Goal: Information Seeking & Learning: Learn about a topic

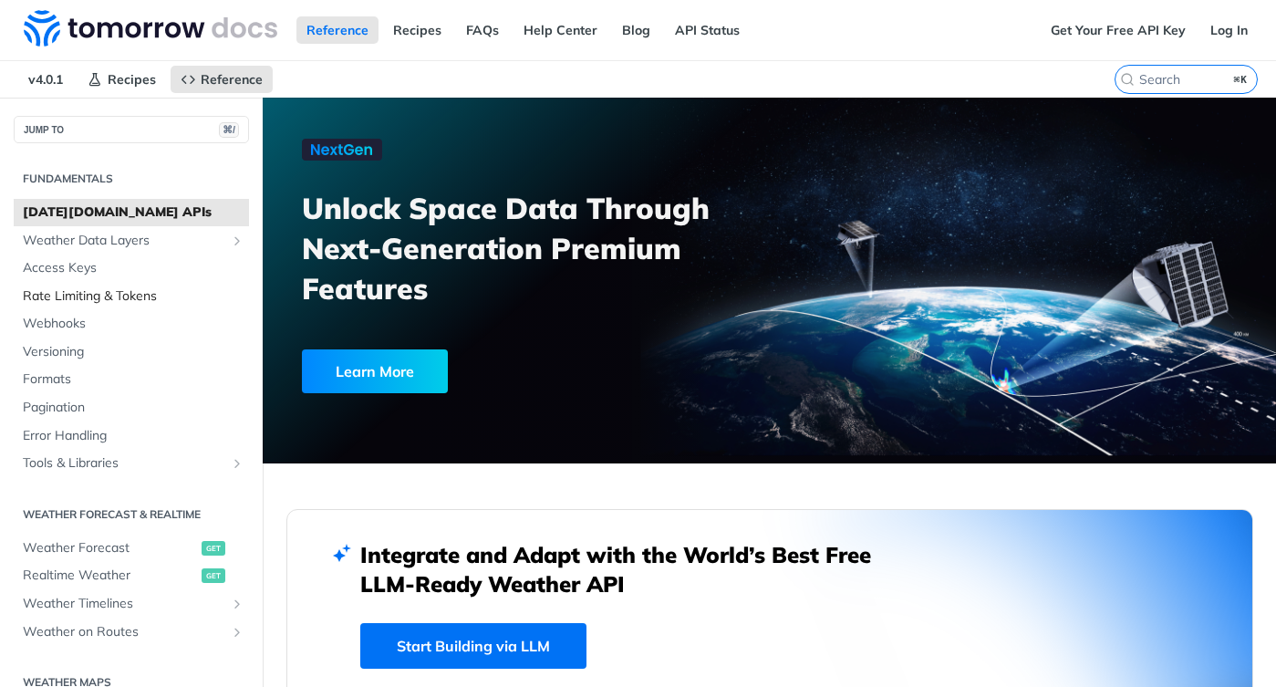
click at [154, 298] on span "Rate Limiting & Tokens" at bounding box center [134, 296] width 222 height 18
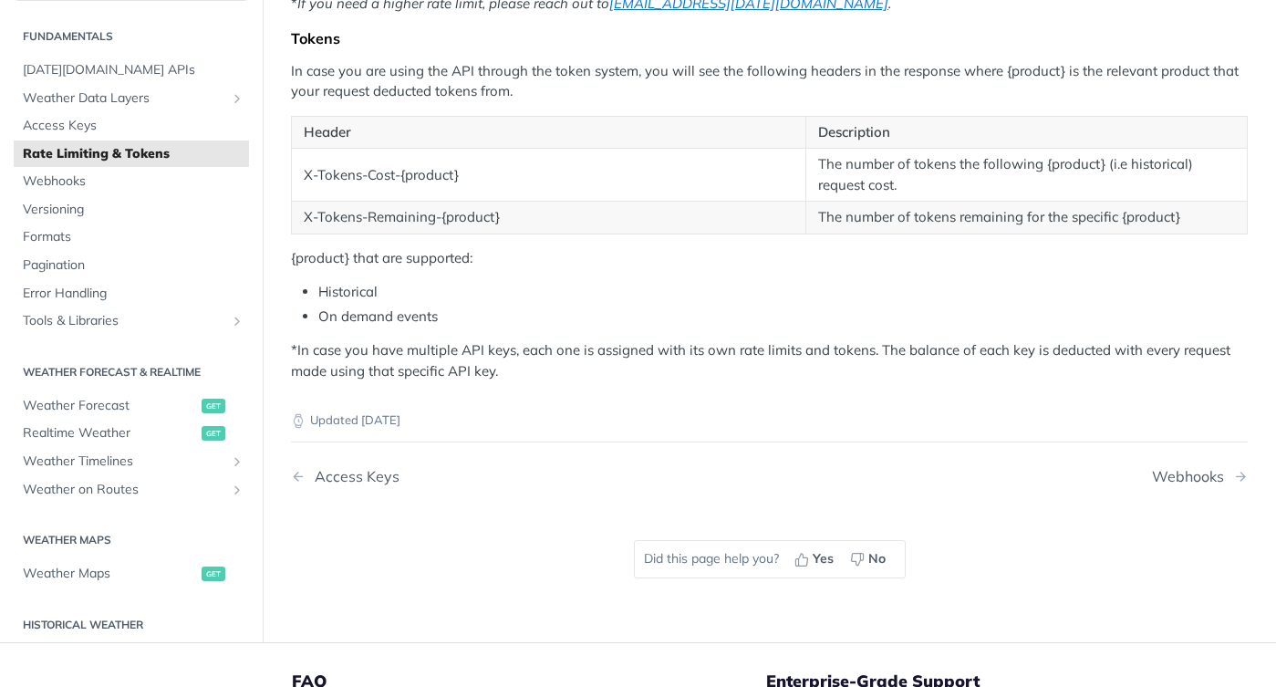
scroll to position [593, 0]
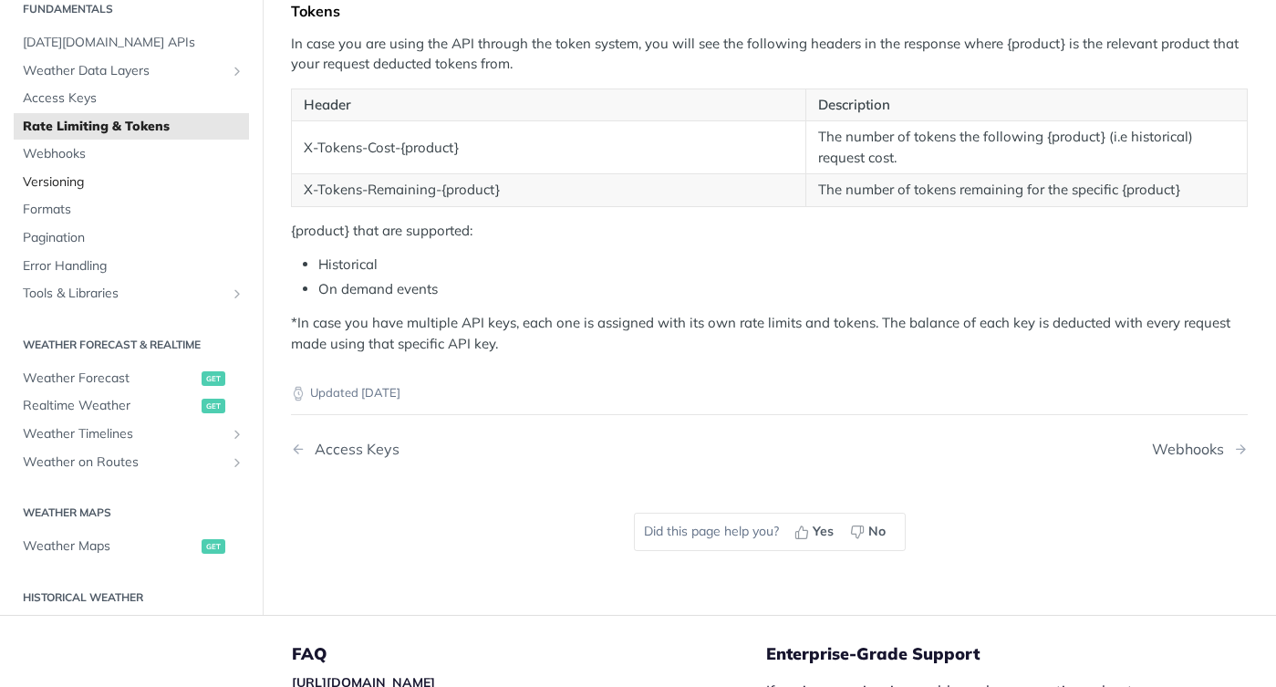
click at [79, 178] on span "Versioning" at bounding box center [134, 182] width 222 height 18
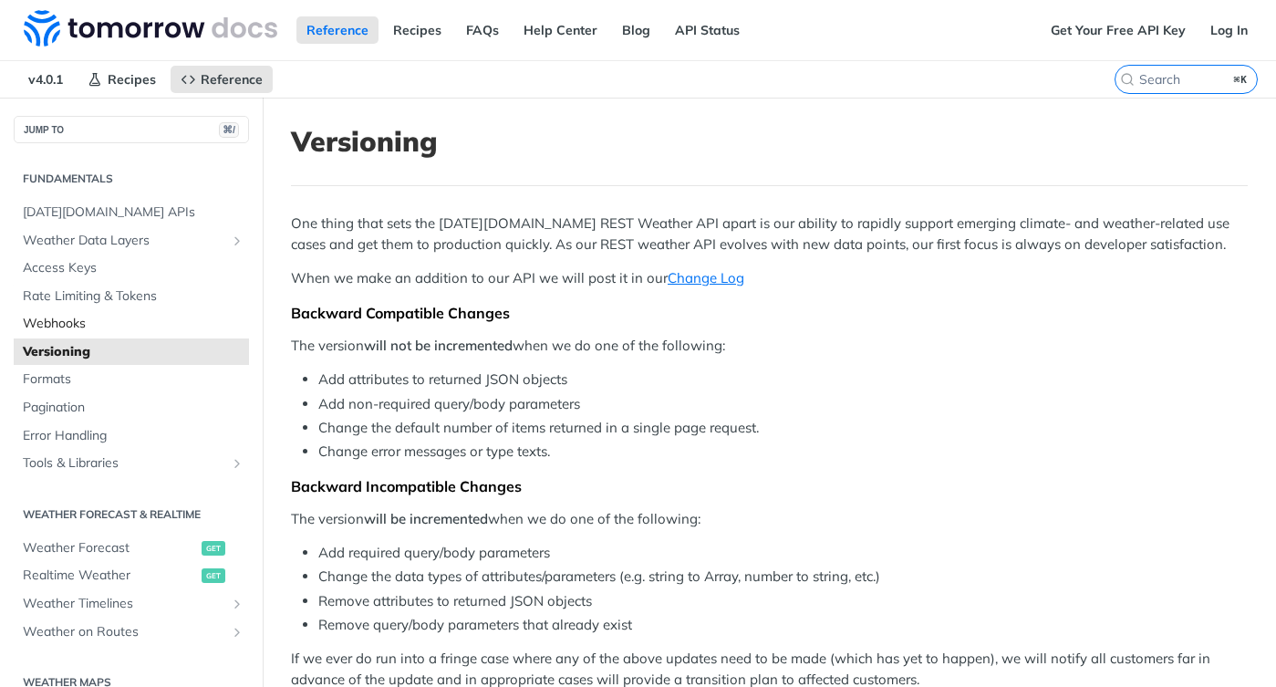
click at [95, 330] on span "Webhooks" at bounding box center [134, 324] width 222 height 18
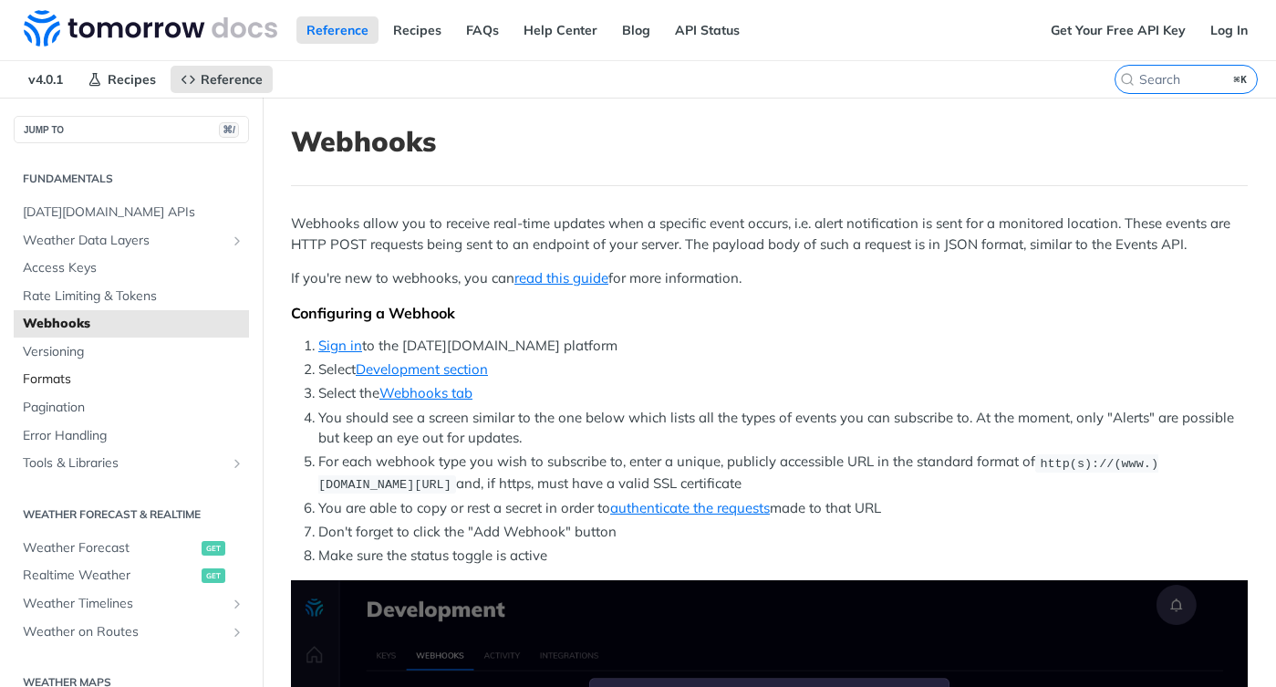
click at [88, 379] on span "Formats" at bounding box center [134, 379] width 222 height 18
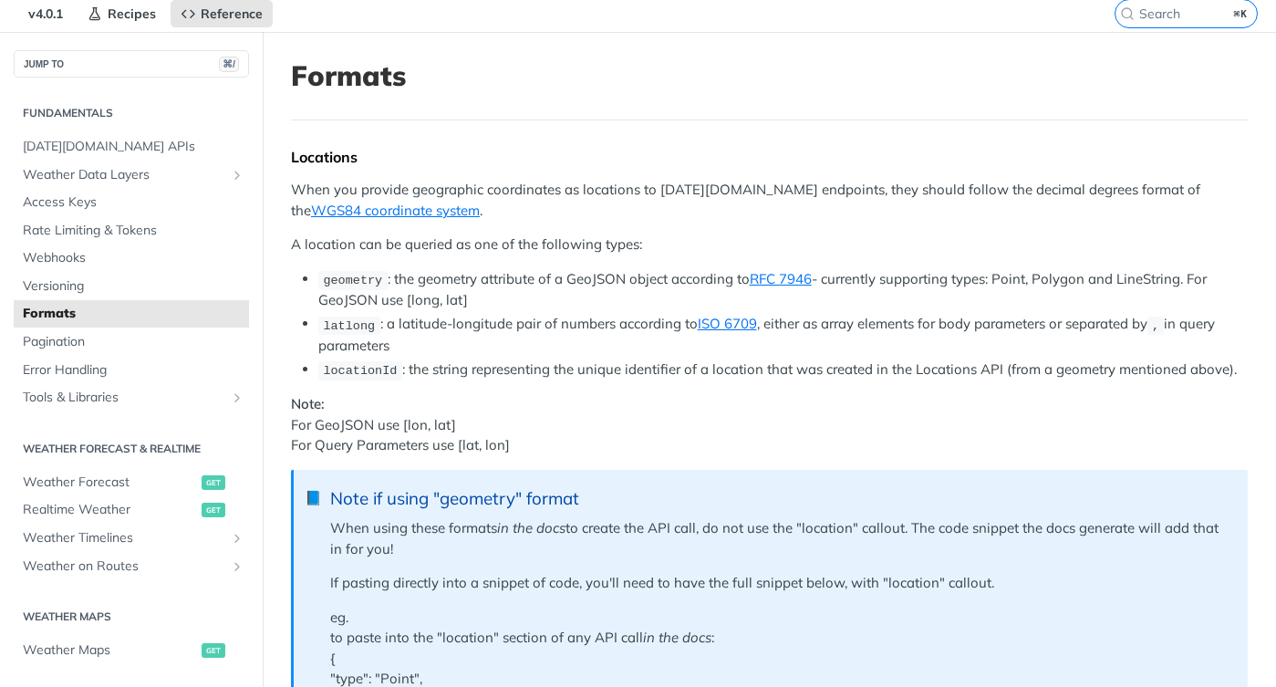
scroll to position [68, 0]
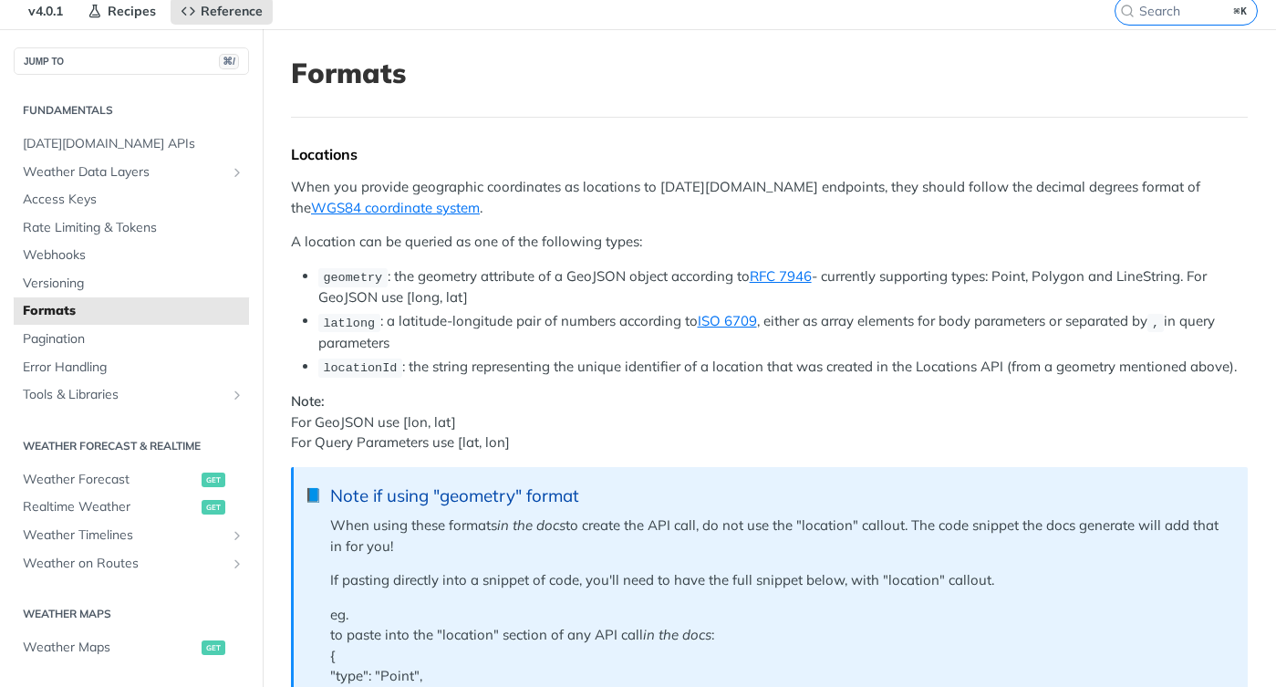
click at [512, 280] on li "geometry : the geometry attribute of a GeoJSON object according to RFC 7946 - c…" at bounding box center [782, 287] width 929 height 42
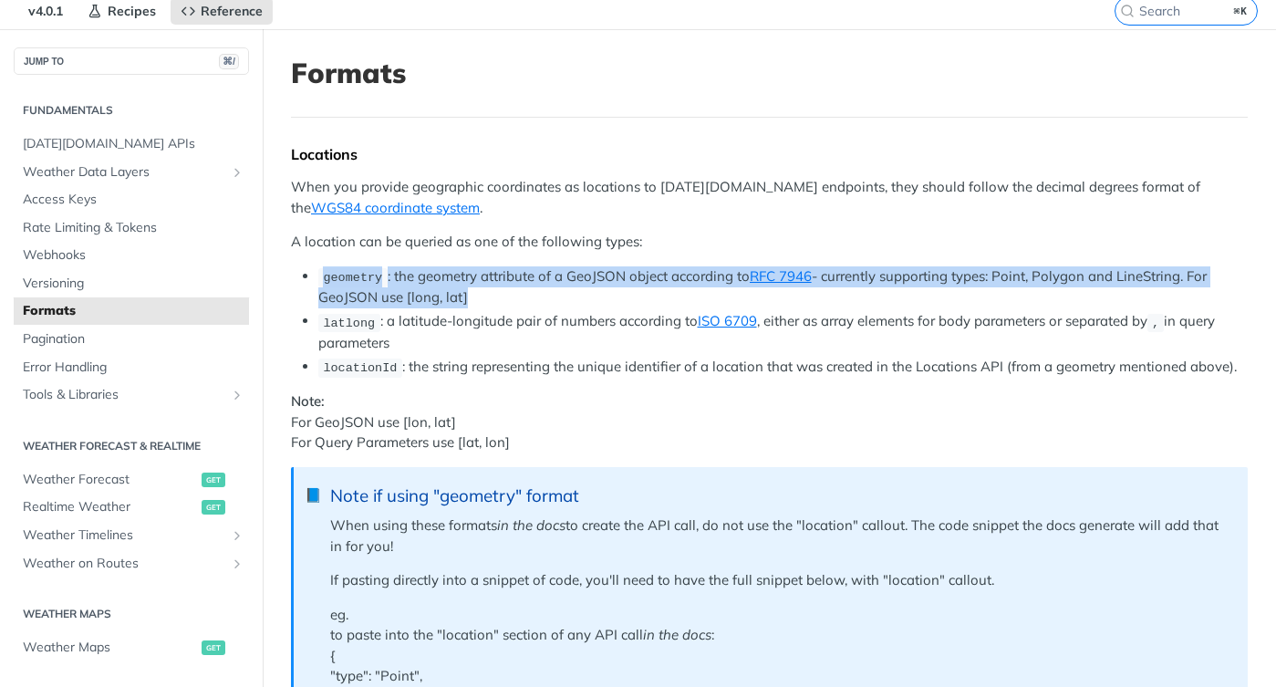
click at [512, 280] on li "geometry : the geometry attribute of a GeoJSON object according to RFC 7946 - c…" at bounding box center [782, 287] width 929 height 42
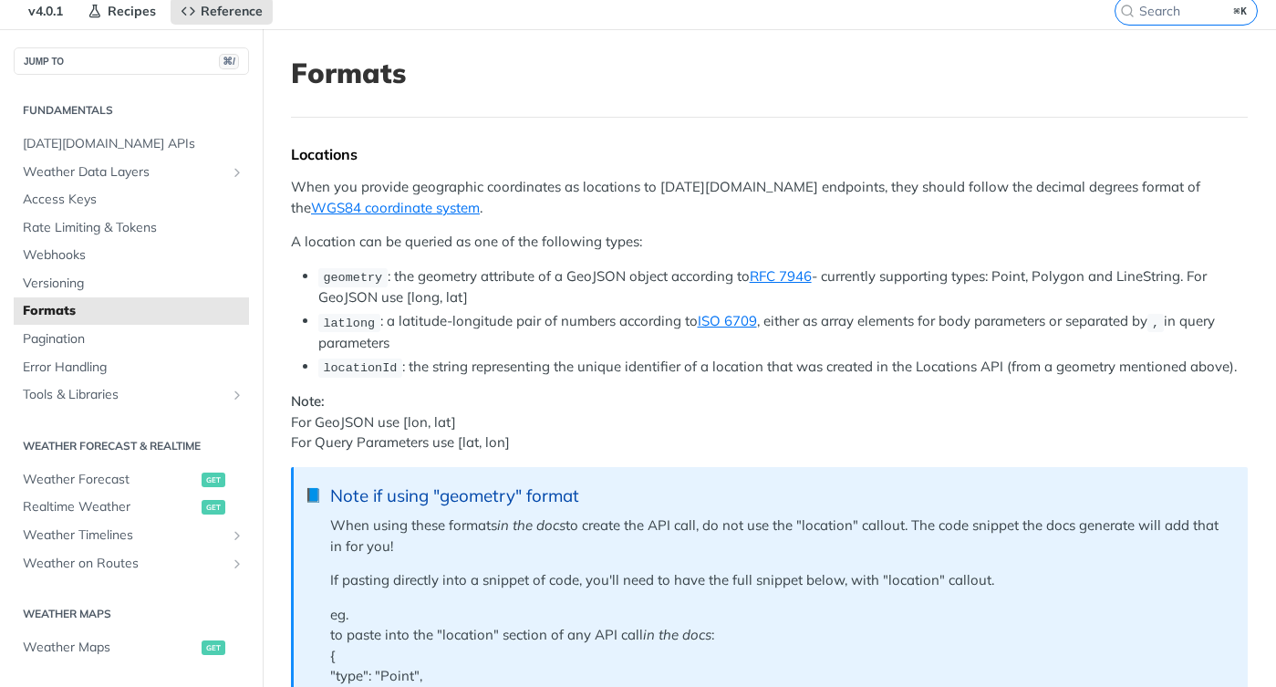
click at [503, 323] on li "latlong : a latitude-longitude pair of numbers according to ISO 6709 , either a…" at bounding box center [782, 332] width 929 height 42
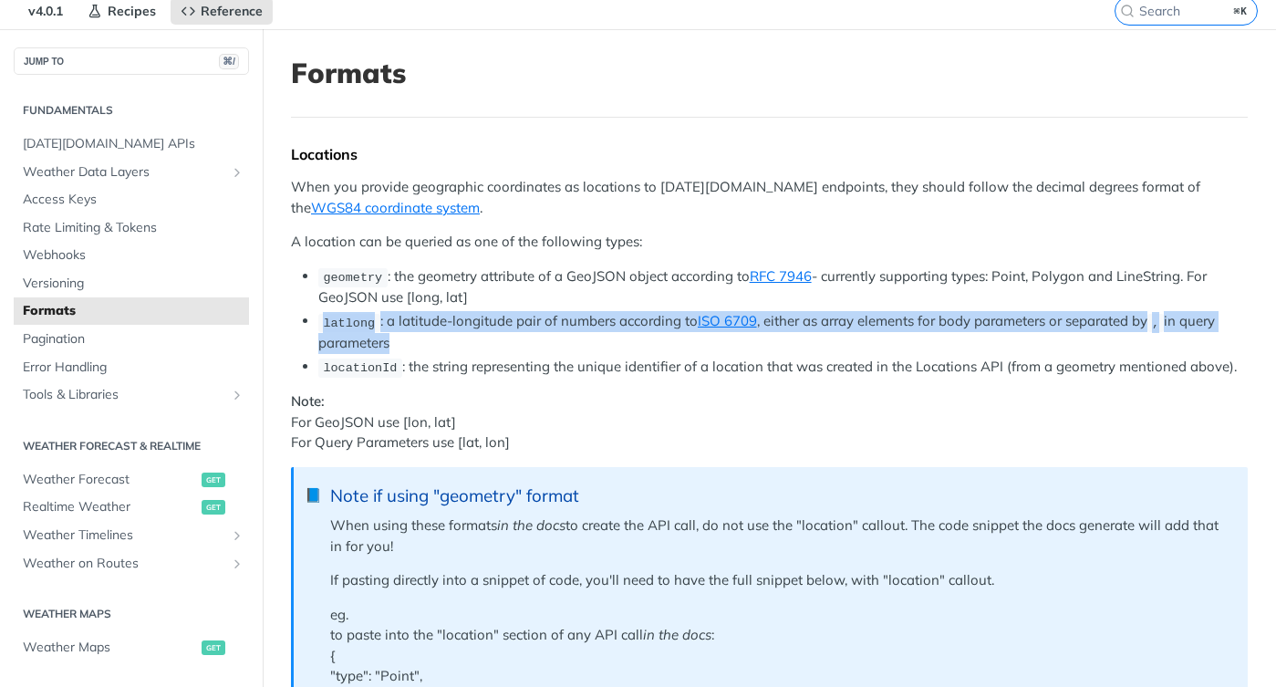
click at [503, 323] on li "latlong : a latitude-longitude pair of numbers according to ISO 6709 , either a…" at bounding box center [782, 332] width 929 height 42
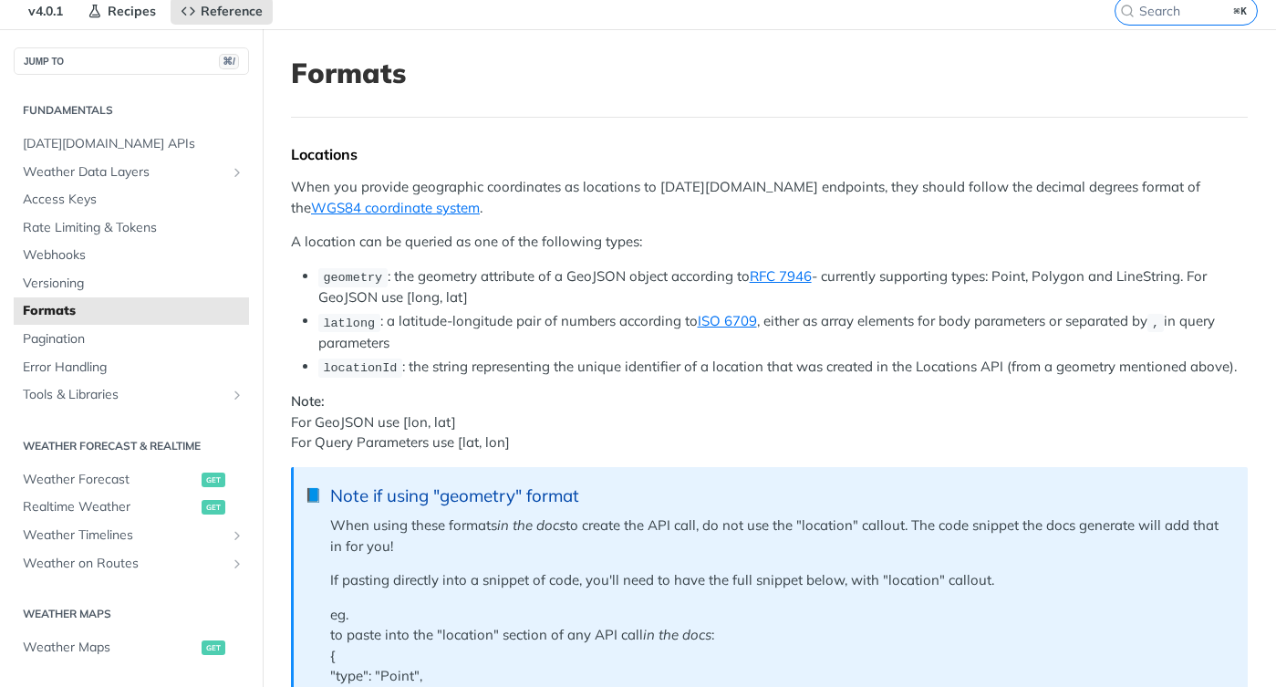
click at [520, 365] on li "locationId : the string representing the unique identifier of a location that w…" at bounding box center [782, 367] width 929 height 21
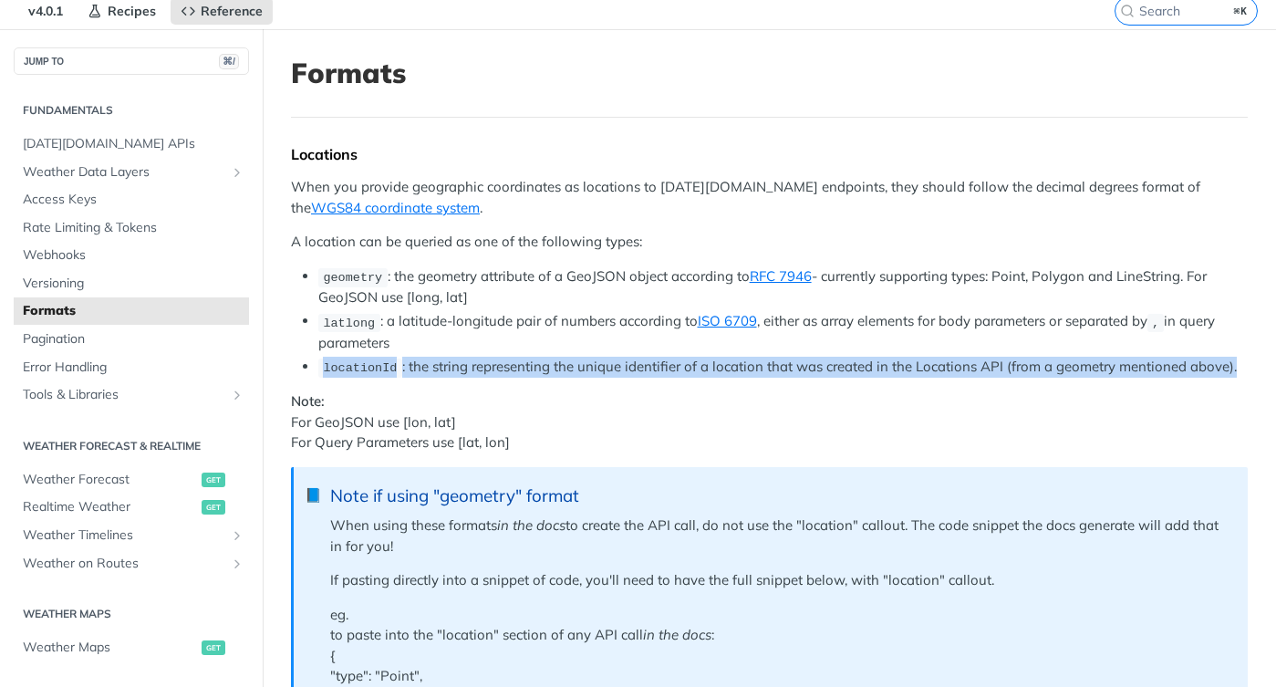
click at [520, 365] on li "locationId : the string representing the unique identifier of a location that w…" at bounding box center [782, 367] width 929 height 21
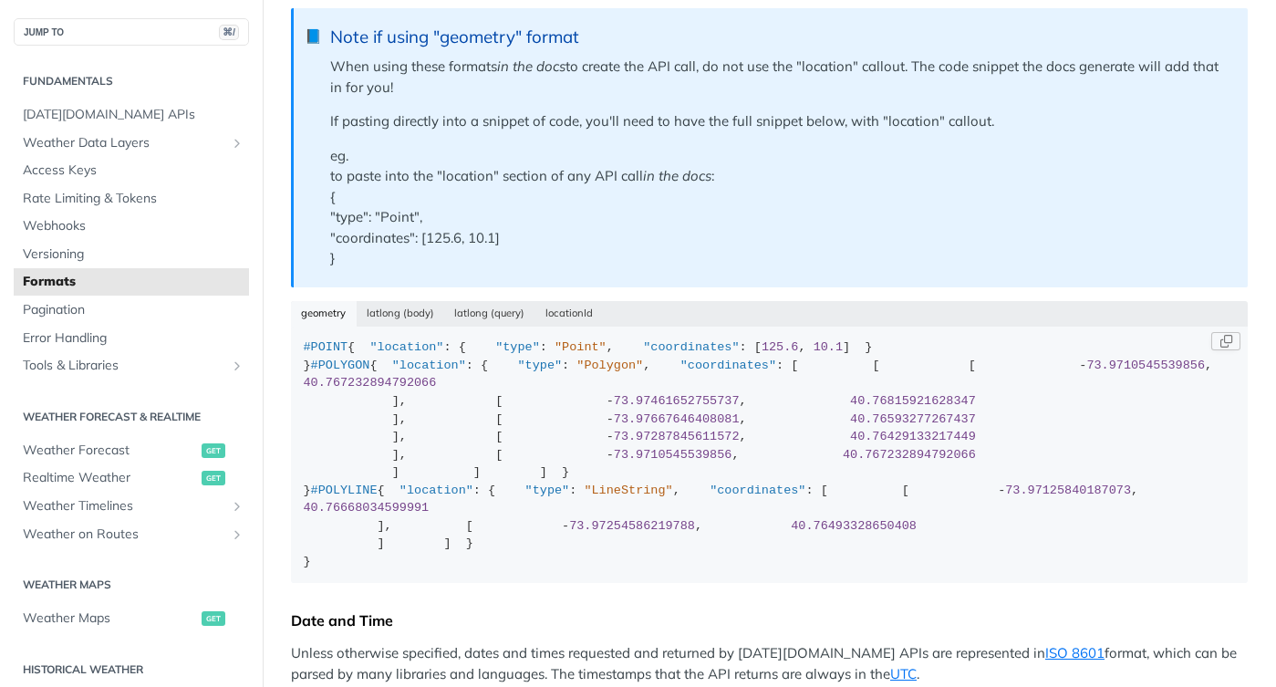
scroll to position [0, 0]
click at [410, 311] on button "latlong (body)" at bounding box center [401, 314] width 88 height 26
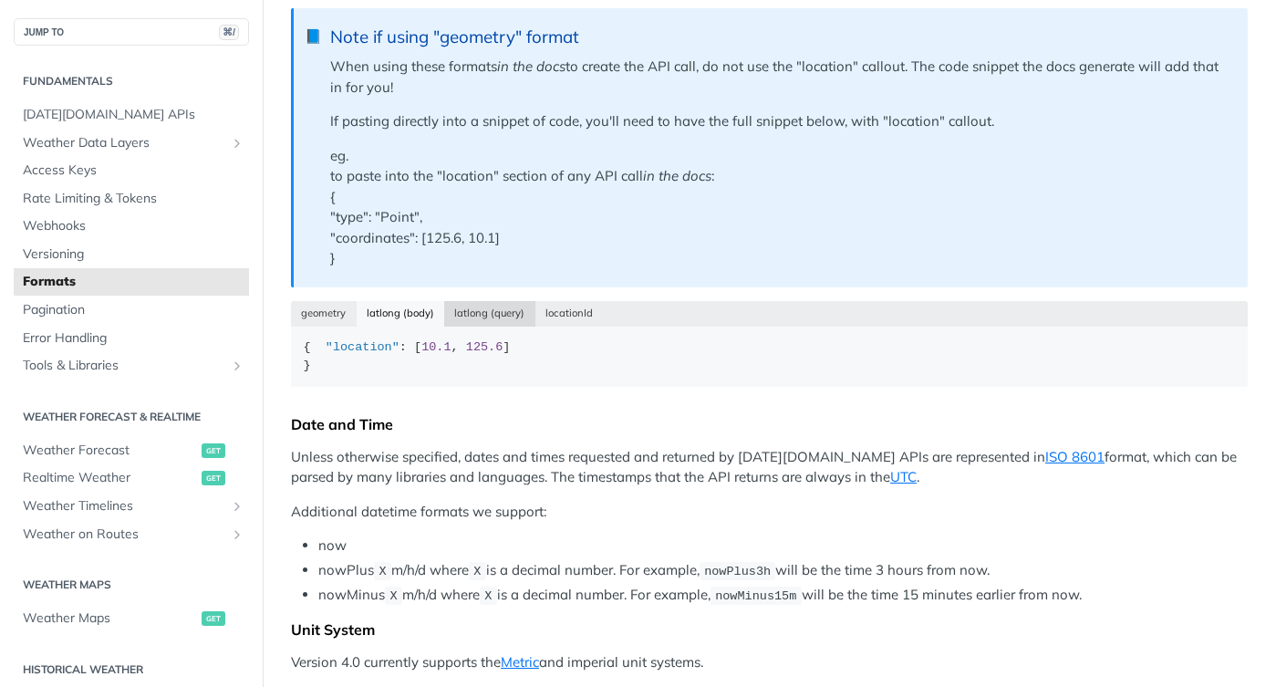
click at [495, 311] on button "latlong (query)" at bounding box center [489, 314] width 91 height 26
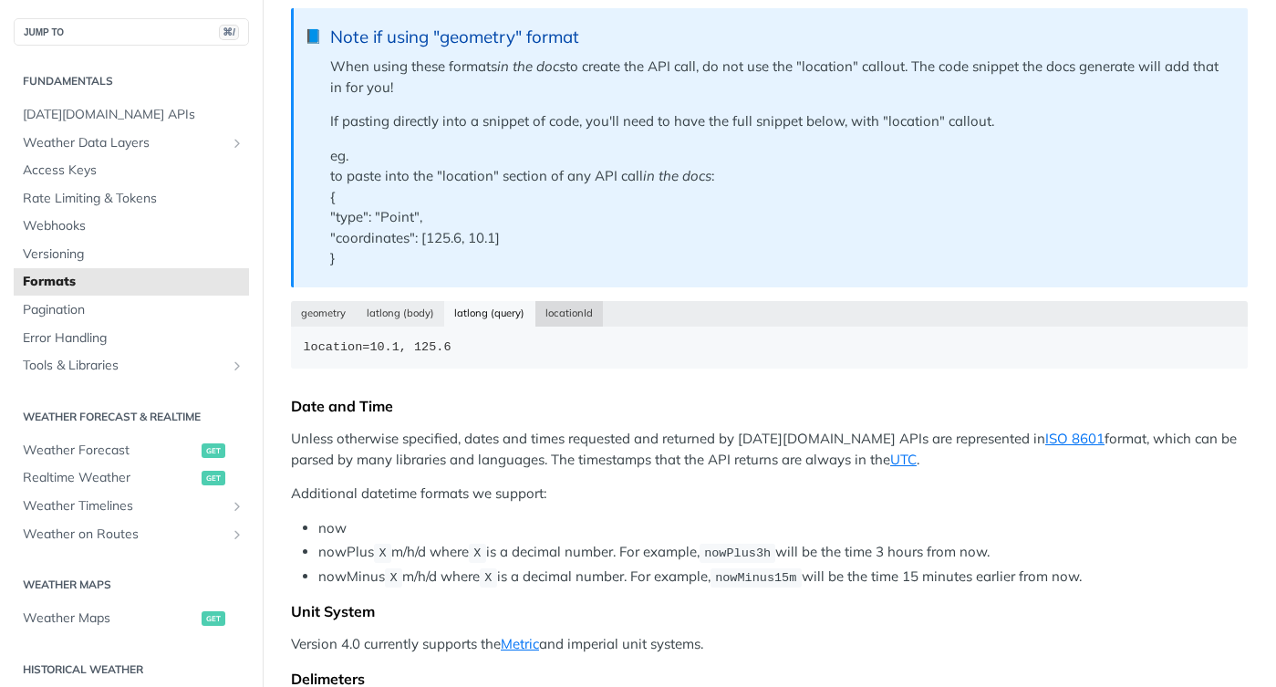
click at [567, 312] on button "locationId" at bounding box center [569, 314] width 68 height 26
click at [493, 307] on button "latlong (query)" at bounding box center [489, 314] width 91 height 26
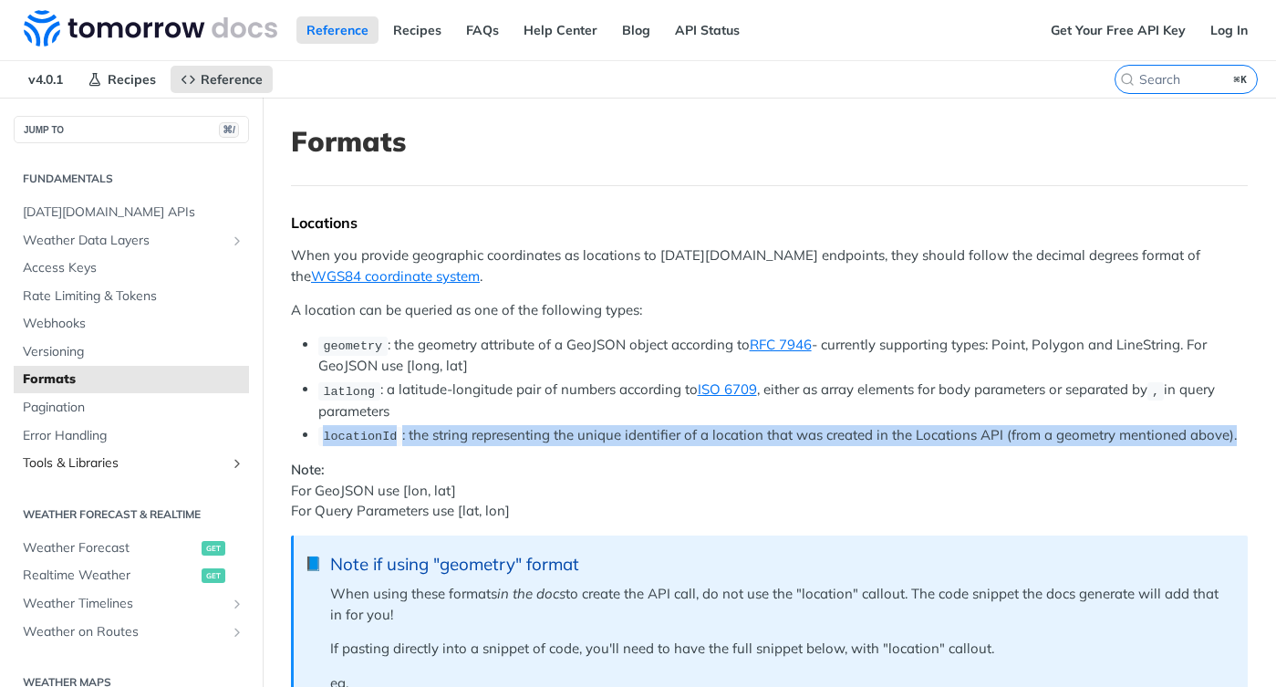
click at [121, 460] on span "Tools & Libraries" at bounding box center [124, 463] width 202 height 18
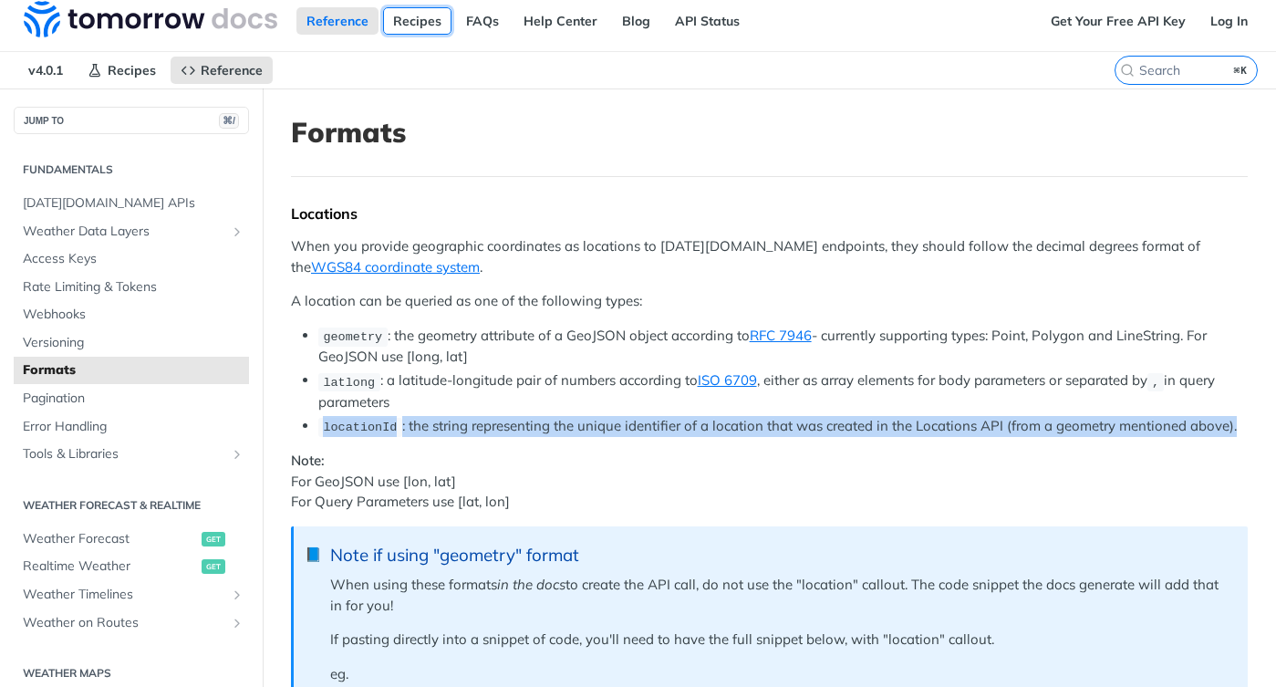
click at [422, 22] on link "Recipes" at bounding box center [417, 20] width 68 height 27
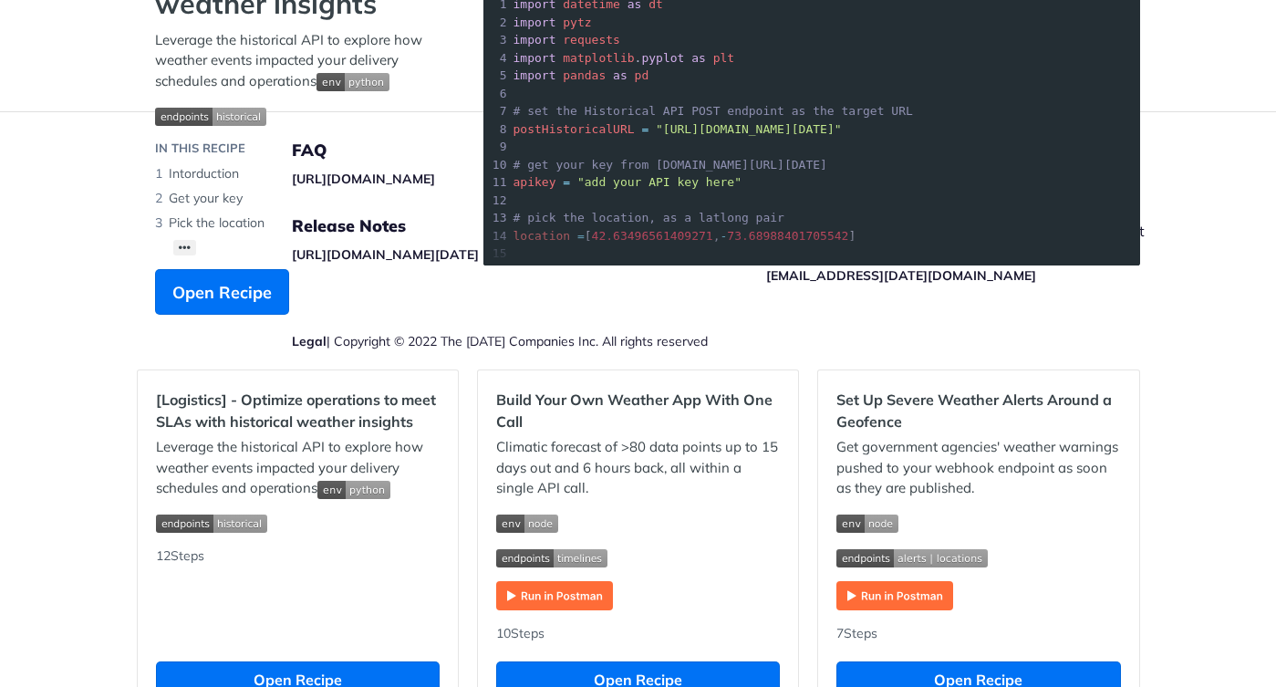
scroll to position [252, 0]
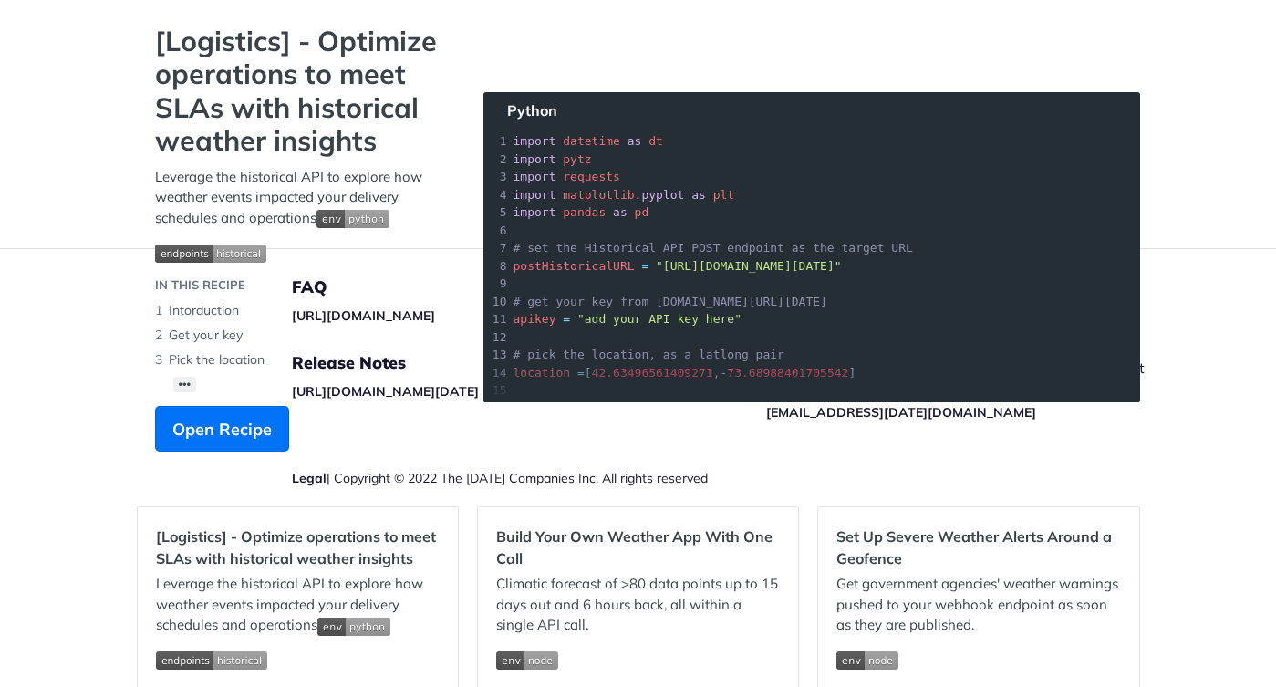
scroll to position [109, 0]
